Goal: Task Accomplishment & Management: Manage account settings

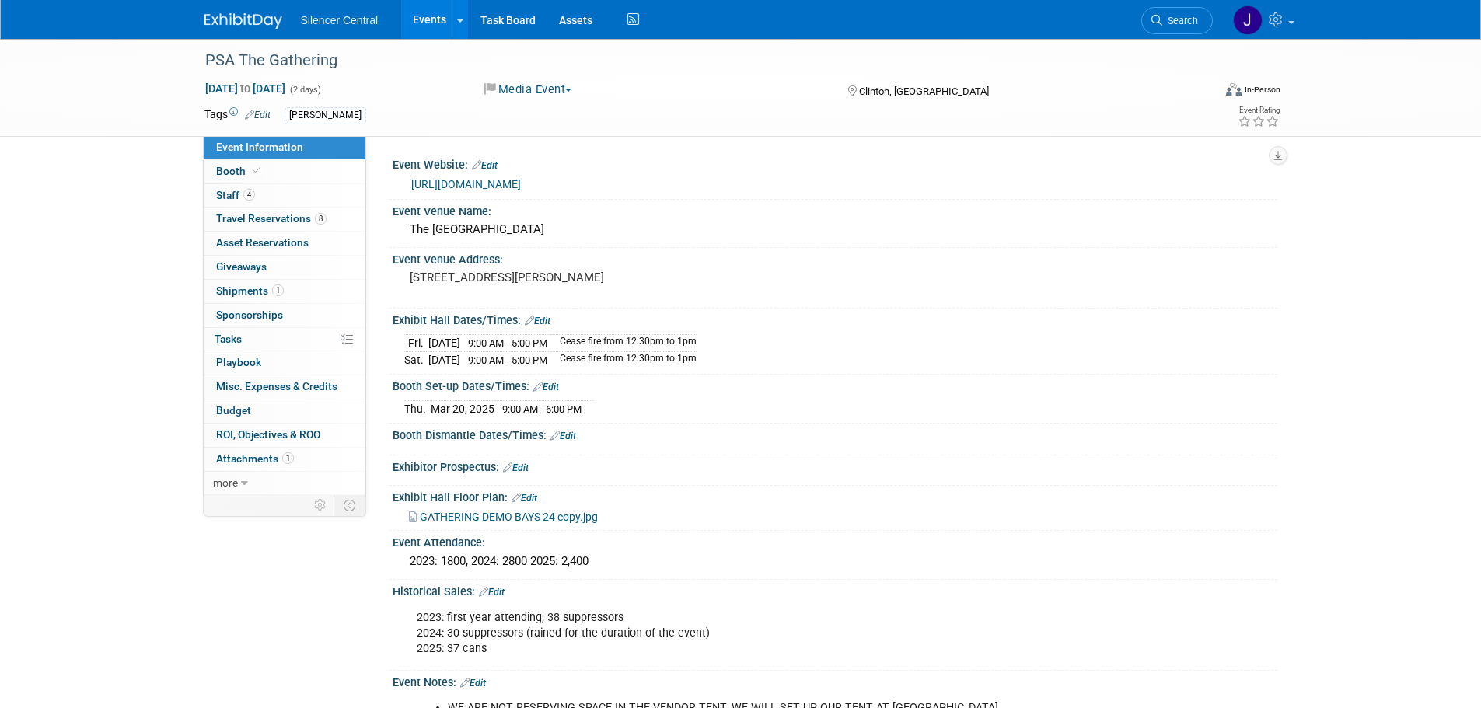
click at [242, 19] on img at bounding box center [243, 21] width 78 height 16
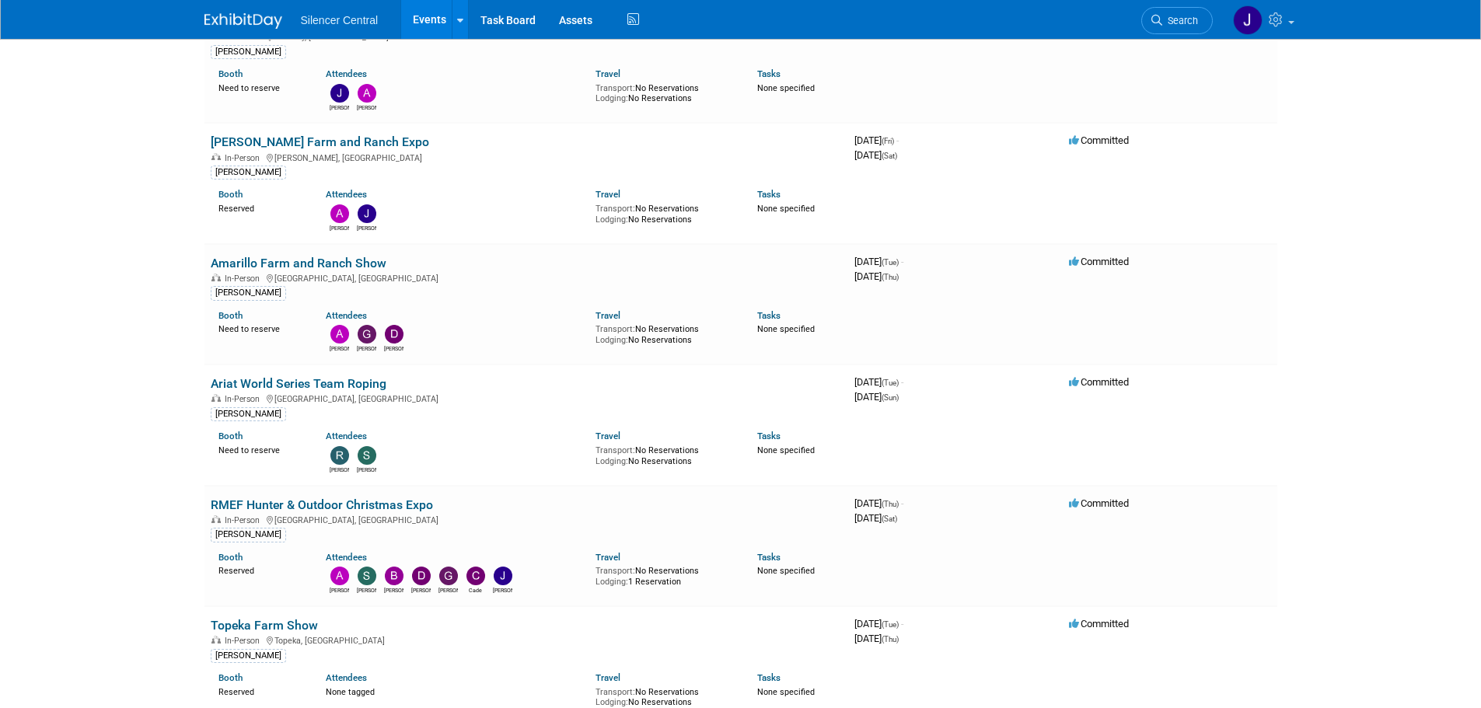
scroll to position [1710, 0]
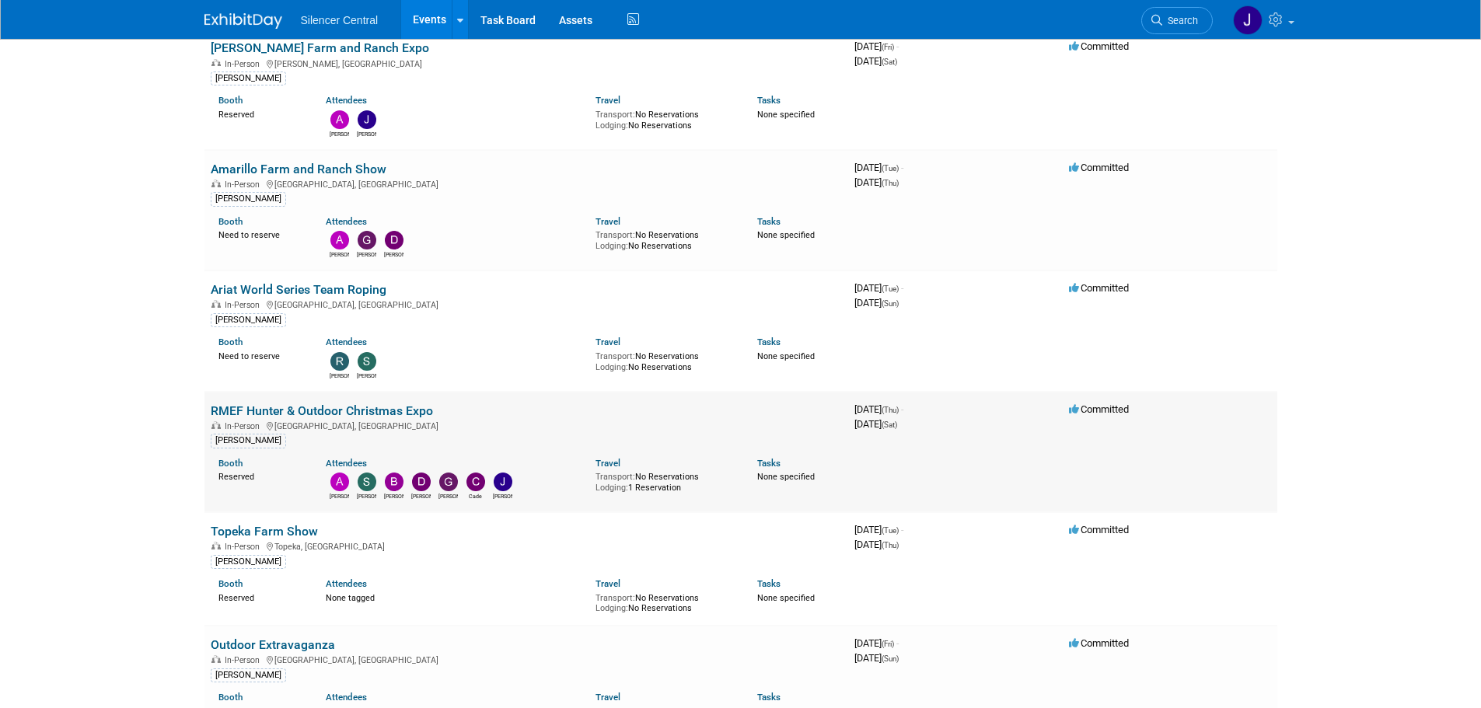
click at [382, 404] on link "RMEF Hunter & Outdoor Christmas Expo" at bounding box center [322, 410] width 222 height 15
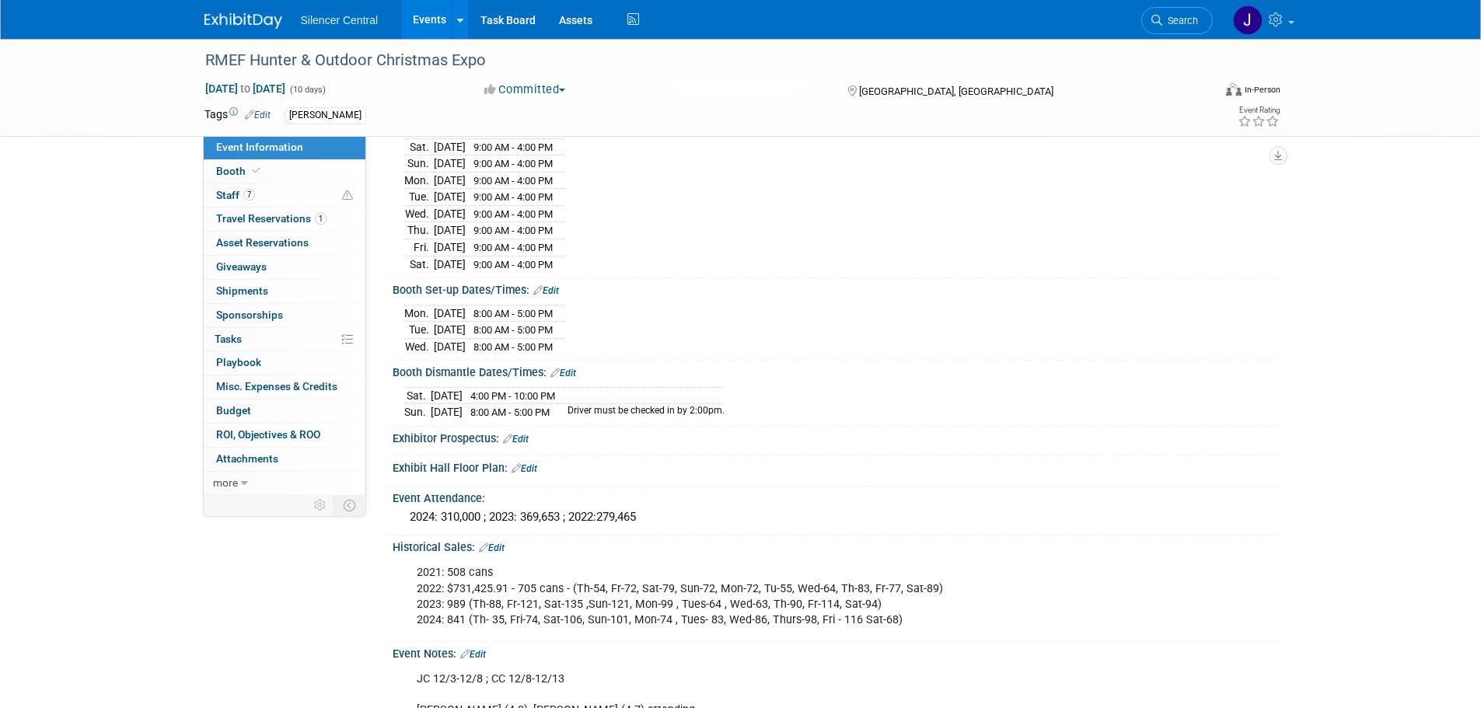
scroll to position [463, 0]
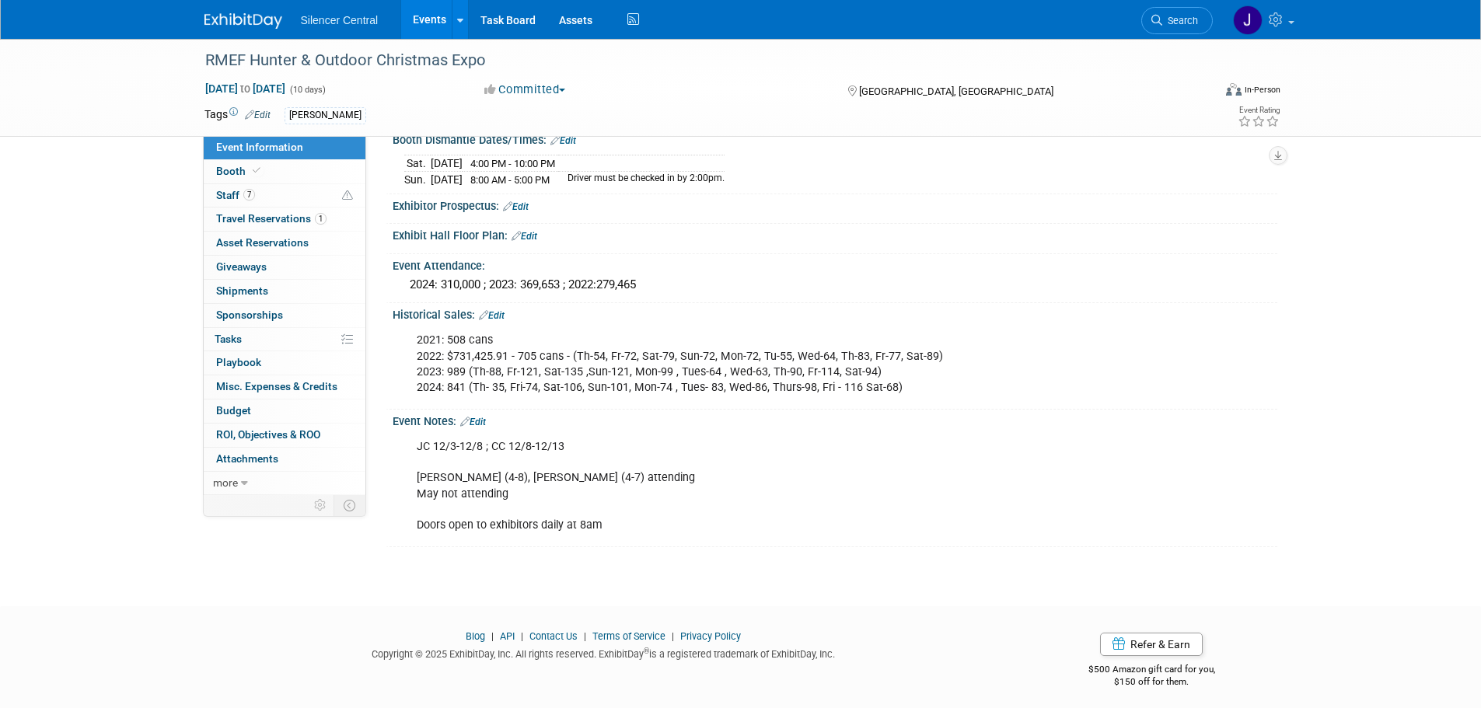
click at [478, 417] on link "Edit" at bounding box center [473, 422] width 26 height 11
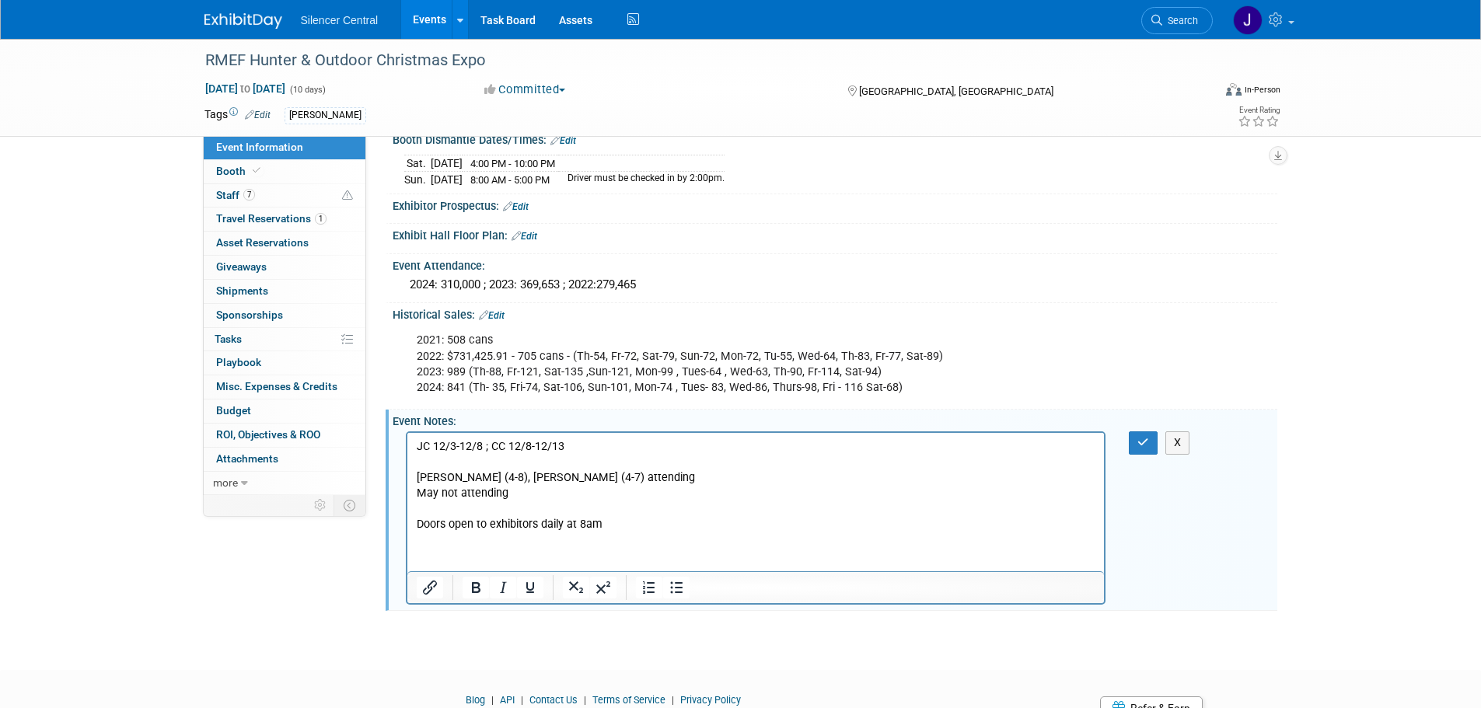
scroll to position [0, 0]
click at [452, 477] on p "JC 12/3-12/8 ; CC 12/8-12/13 Maddox (4-8), Kelly (4-7) attending May not attend…" at bounding box center [755, 485] width 679 height 93
click at [1142, 431] on button "button" at bounding box center [1143, 442] width 29 height 23
